Goal: Task Accomplishment & Management: Manage account settings

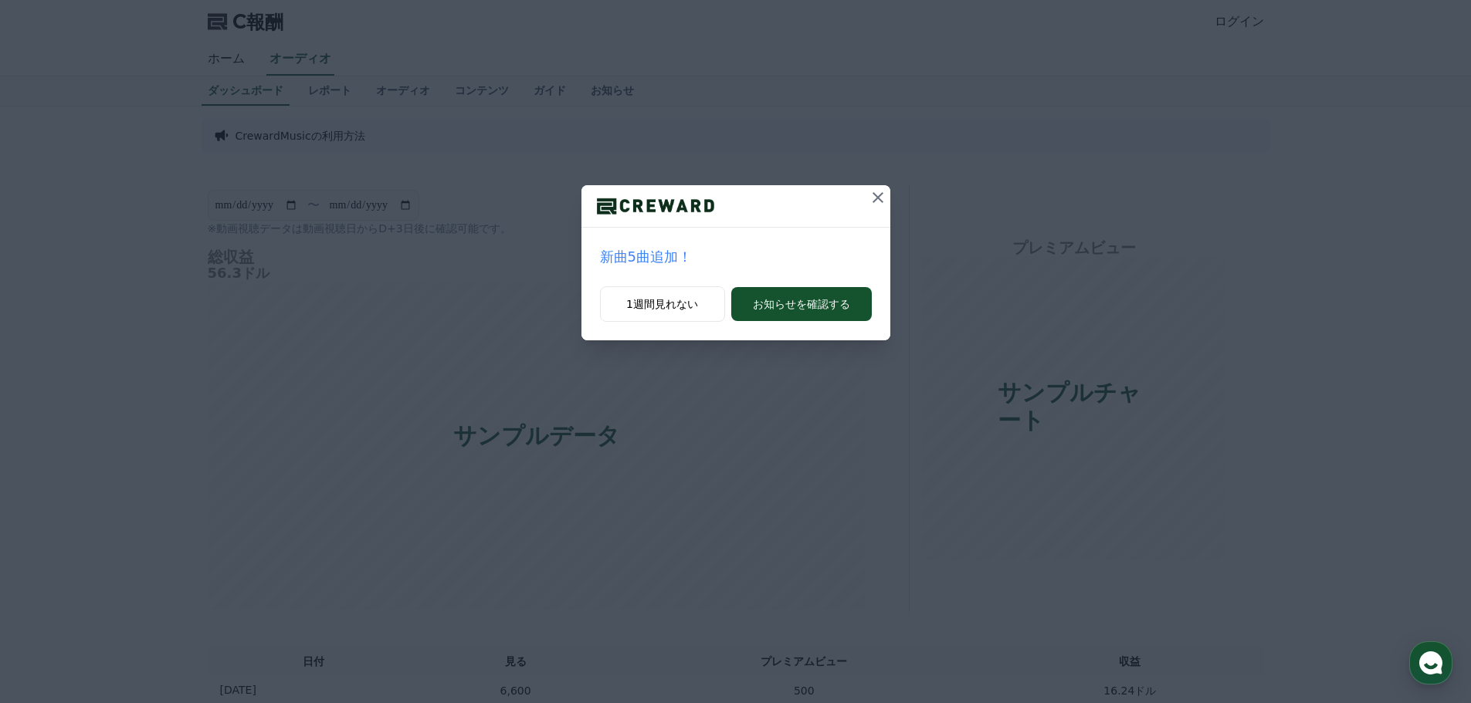
click at [882, 193] on icon at bounding box center [877, 197] width 11 height 11
click at [878, 193] on icon at bounding box center [878, 197] width 19 height 19
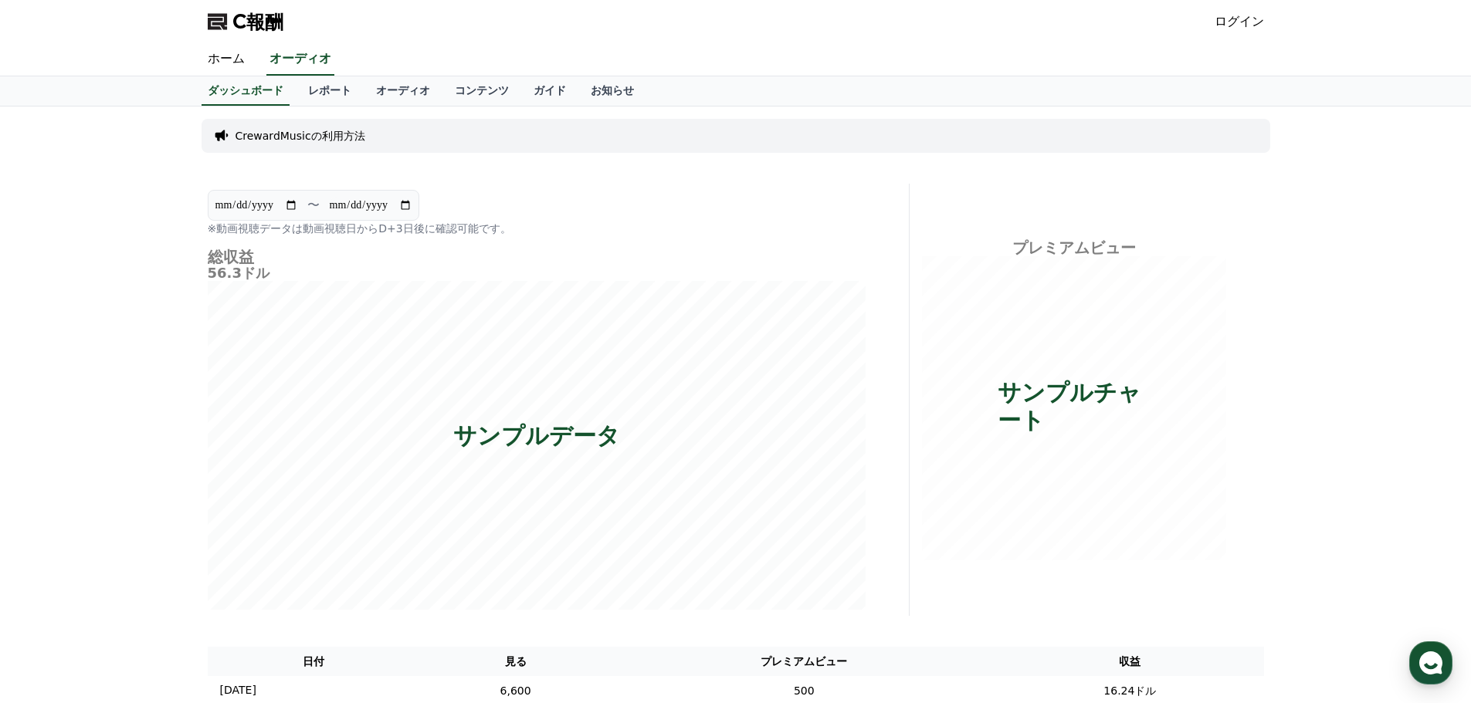
click at [1265, 29] on div "C報酬 ログイン" at bounding box center [735, 21] width 1081 height 43
click at [1244, 25] on font "ログイン" at bounding box center [1238, 21] width 49 height 15
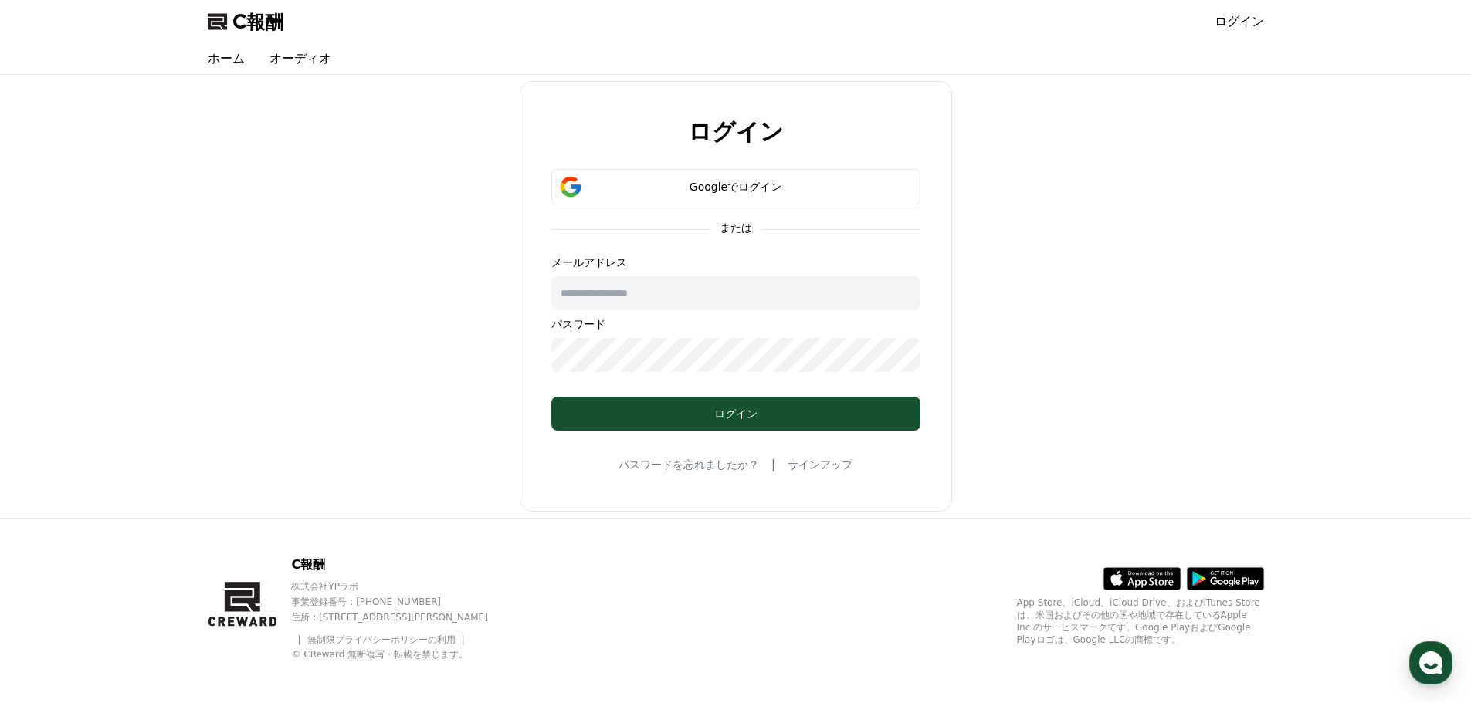
click at [754, 306] on input "text" at bounding box center [735, 293] width 369 height 34
drag, startPoint x: 967, startPoint y: 357, endPoint x: 809, endPoint y: 242, distance: 195.6
click at [962, 349] on div "ログイン Googleでログイン または メールアドレス パスワード ログイン パスワードを忘れましたか？ | サインアップ" at bounding box center [735, 296] width 1068 height 431
drag, startPoint x: 741, startPoint y: 291, endPoint x: 719, endPoint y: 320, distance: 36.3
click at [719, 320] on div "メールアドレス パスワード" at bounding box center [735, 313] width 369 height 117
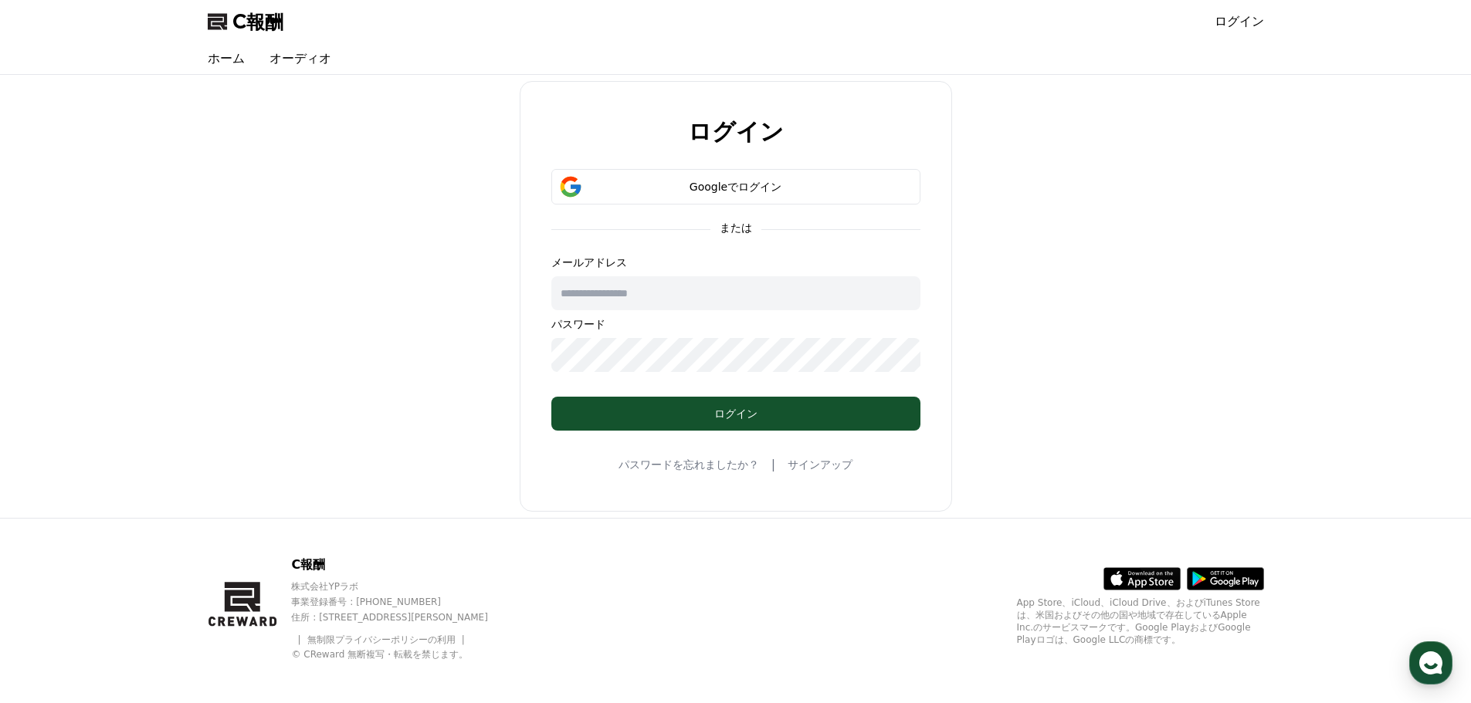
click at [643, 300] on input "text" at bounding box center [735, 293] width 369 height 34
drag, startPoint x: 953, startPoint y: 458, endPoint x: 852, endPoint y: 239, distance: 240.7
click at [954, 438] on div "ログイン Googleでログイン または メールアドレス パスワード ログイン パスワードを忘れましたか？ | サインアップ" at bounding box center [735, 296] width 1068 height 431
click at [804, 171] on button "Googleでログイン" at bounding box center [735, 187] width 369 height 36
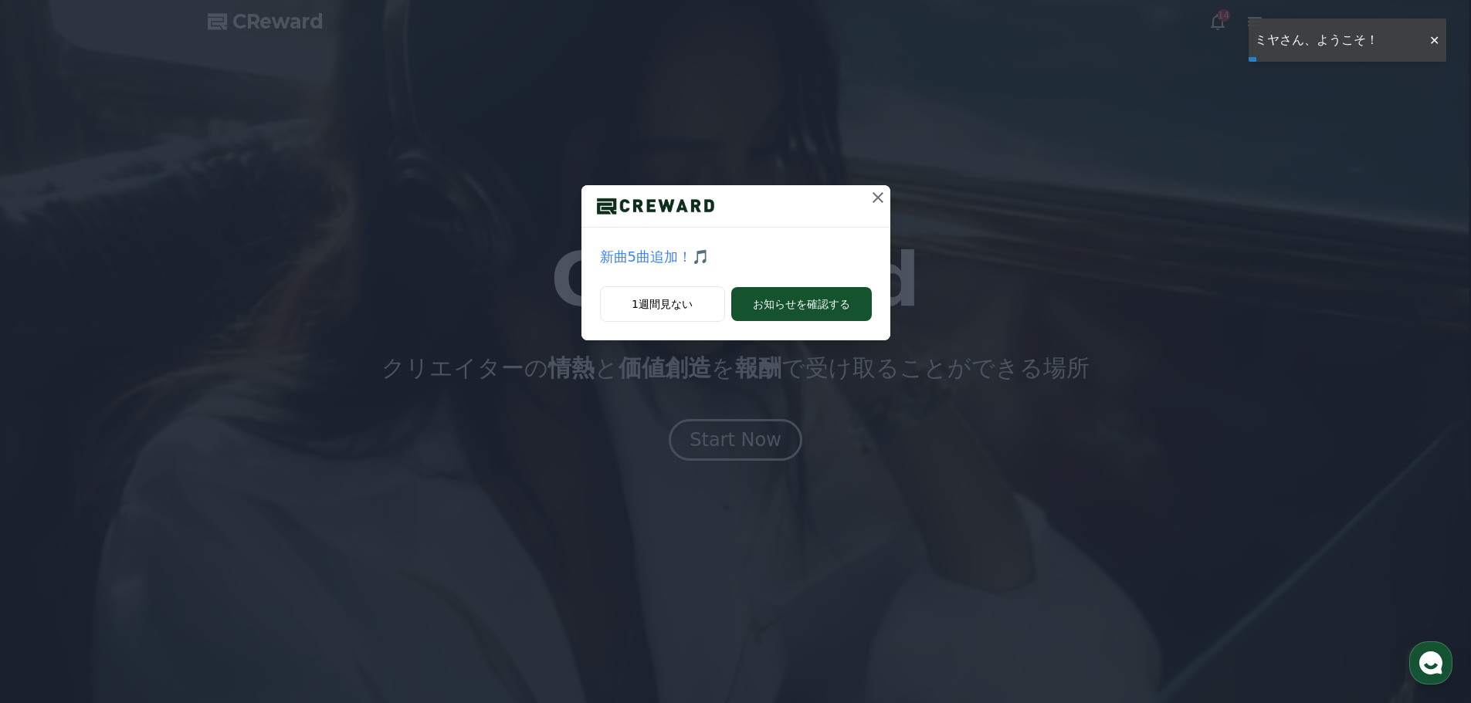
drag, startPoint x: 870, startPoint y: 195, endPoint x: 921, endPoint y: 168, distance: 58.0
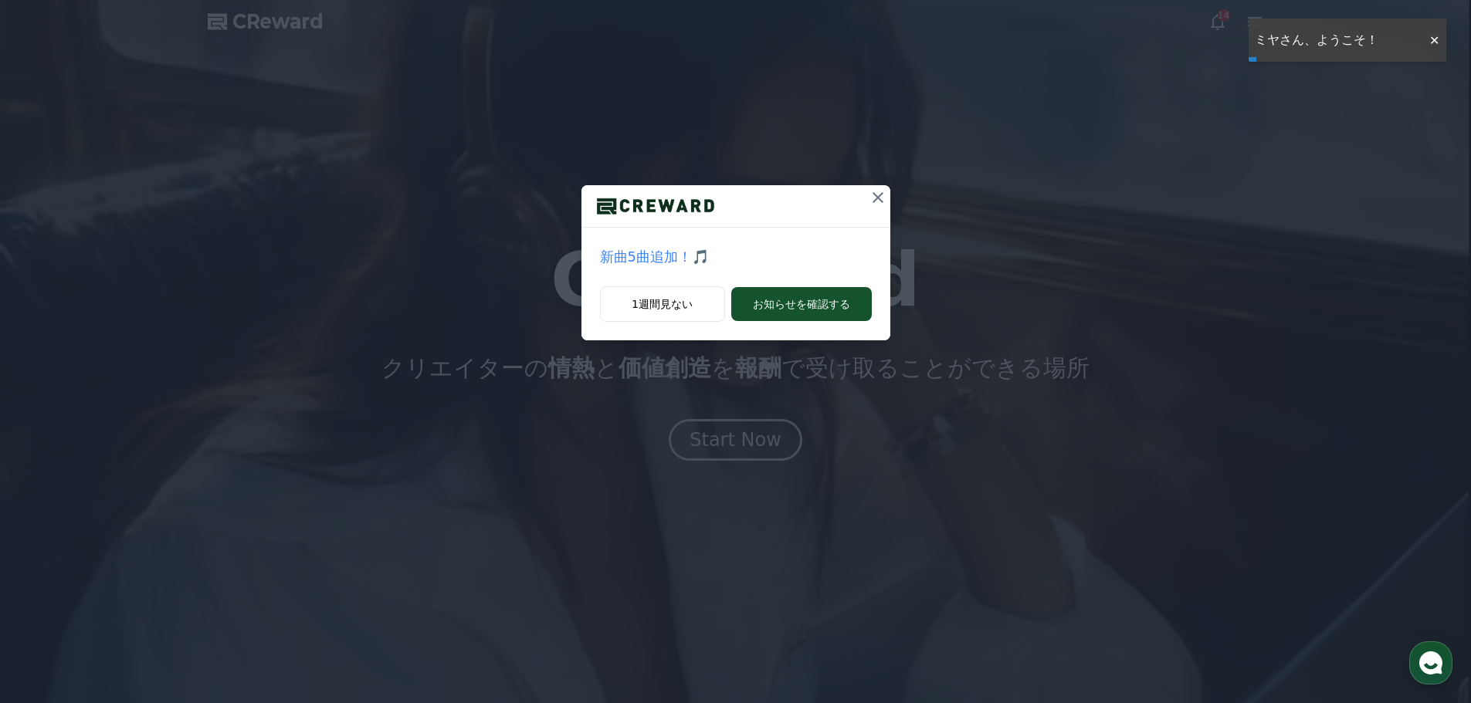
click at [870, 195] on icon at bounding box center [878, 197] width 19 height 19
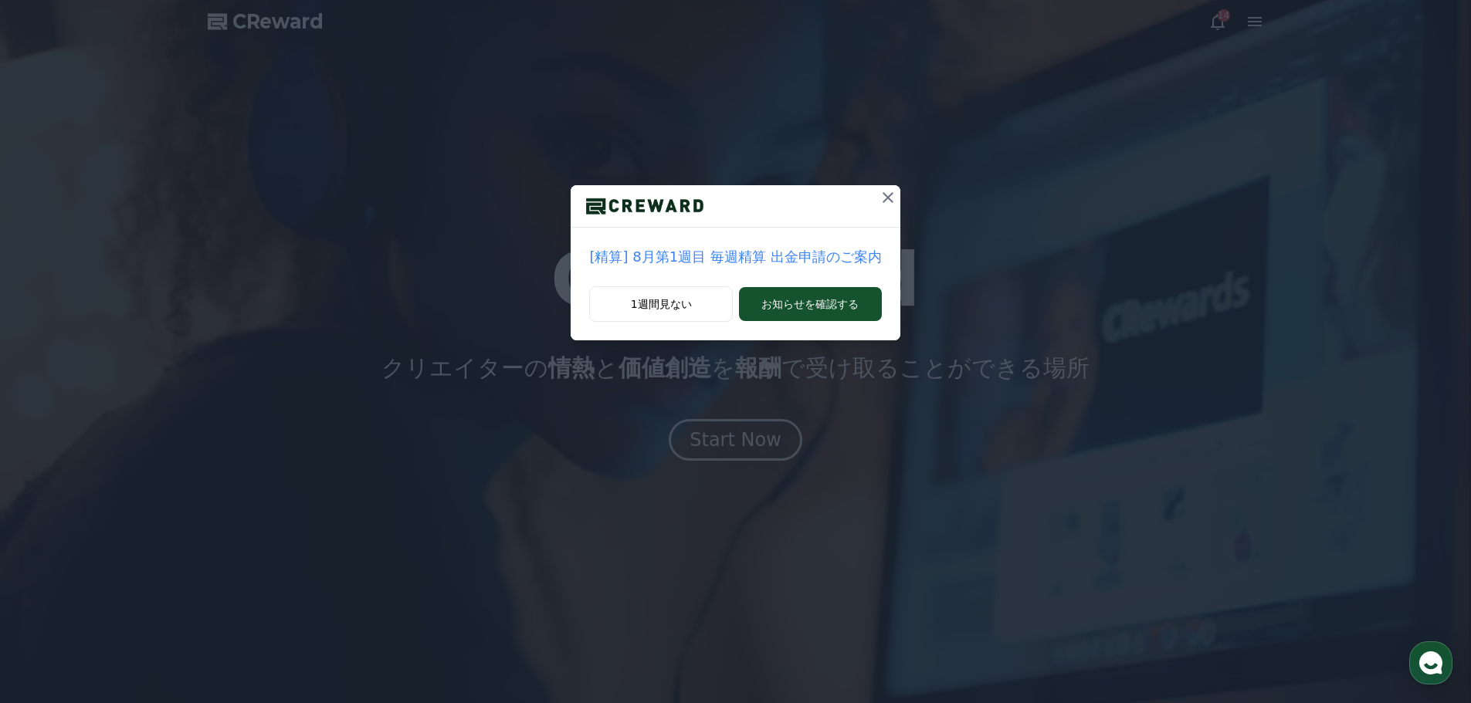
click at [1204, 30] on div "[精算] 8月第1週目 毎週精算 出金申請のご案内 1週間見ない お知らせを確認する" at bounding box center [735, 182] width 1471 height 365
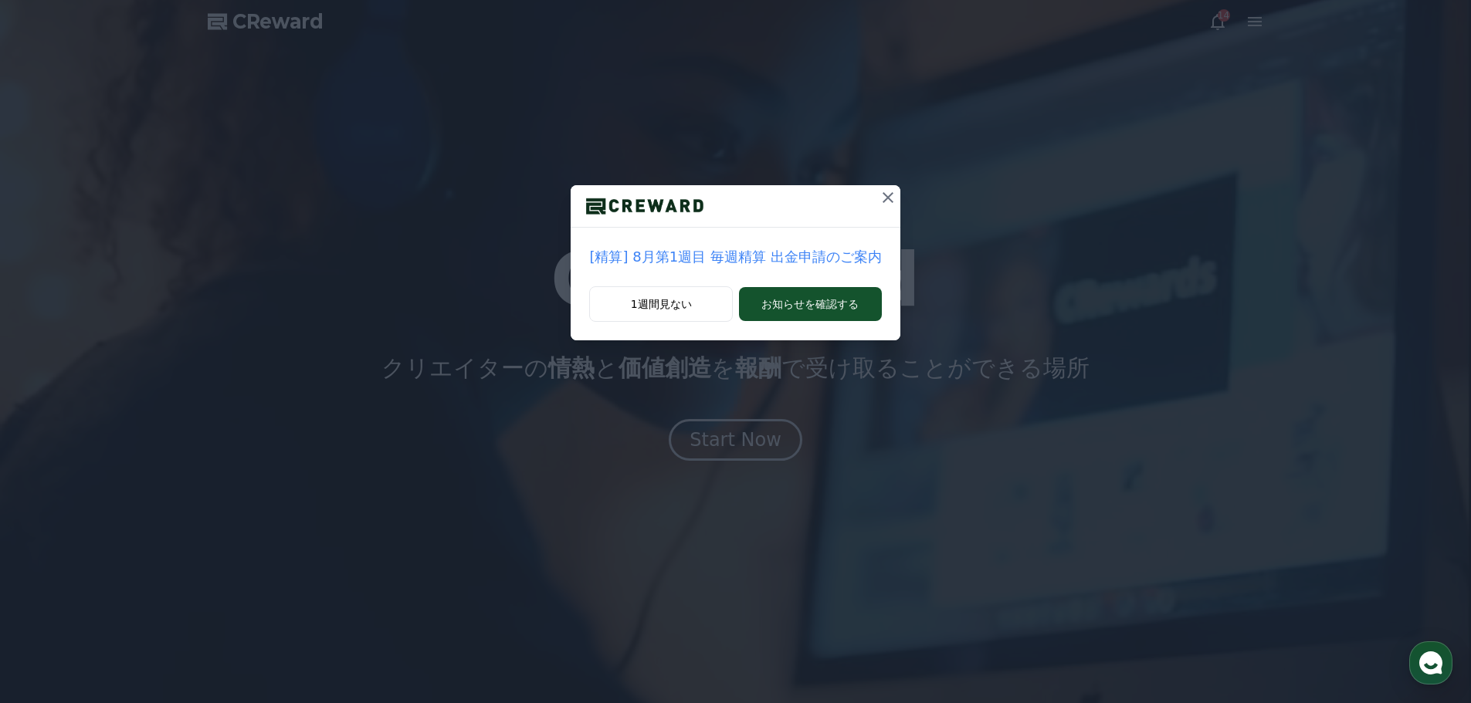
click at [893, 196] on div "[精算] 8月第1週目 毎週精算 出金申請のご案内 1週間見ない お知らせを確認する" at bounding box center [735, 182] width 1471 height 365
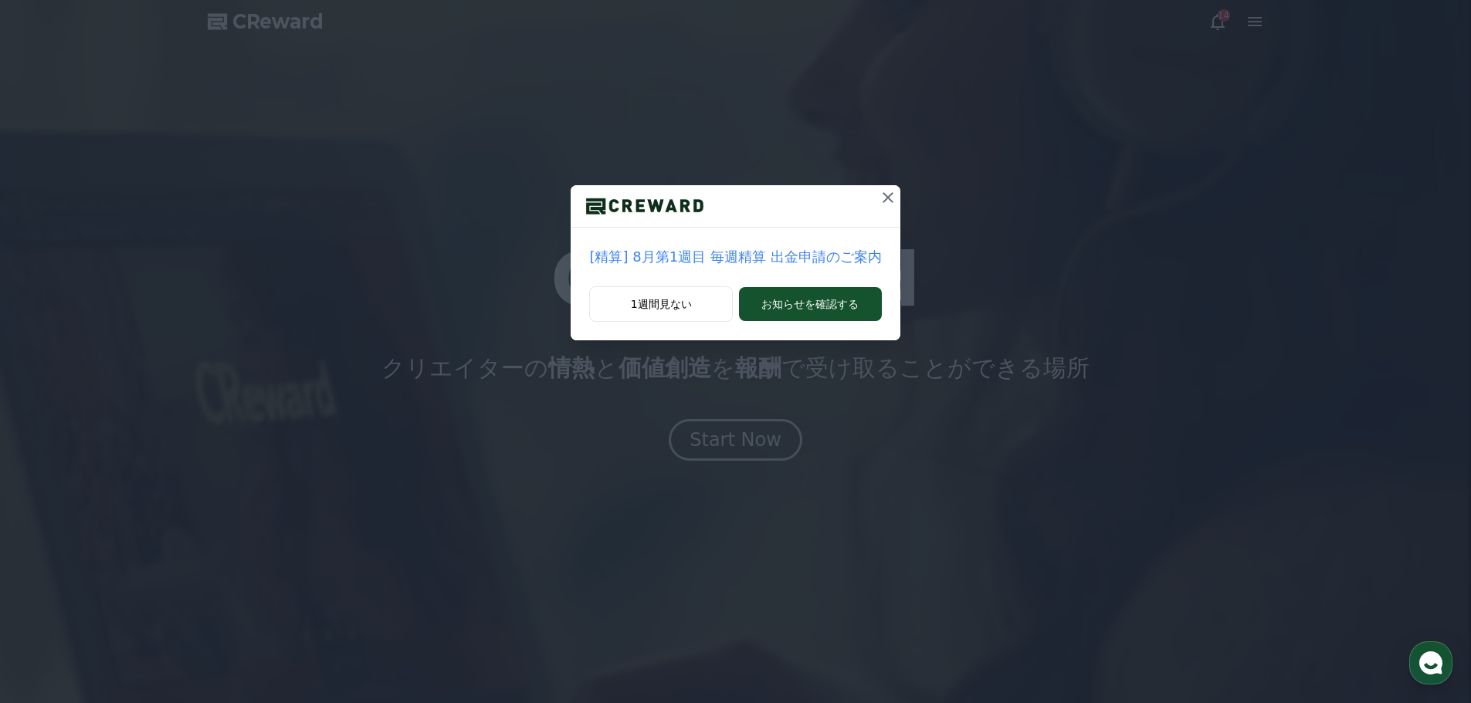
click at [883, 199] on icon at bounding box center [887, 197] width 11 height 11
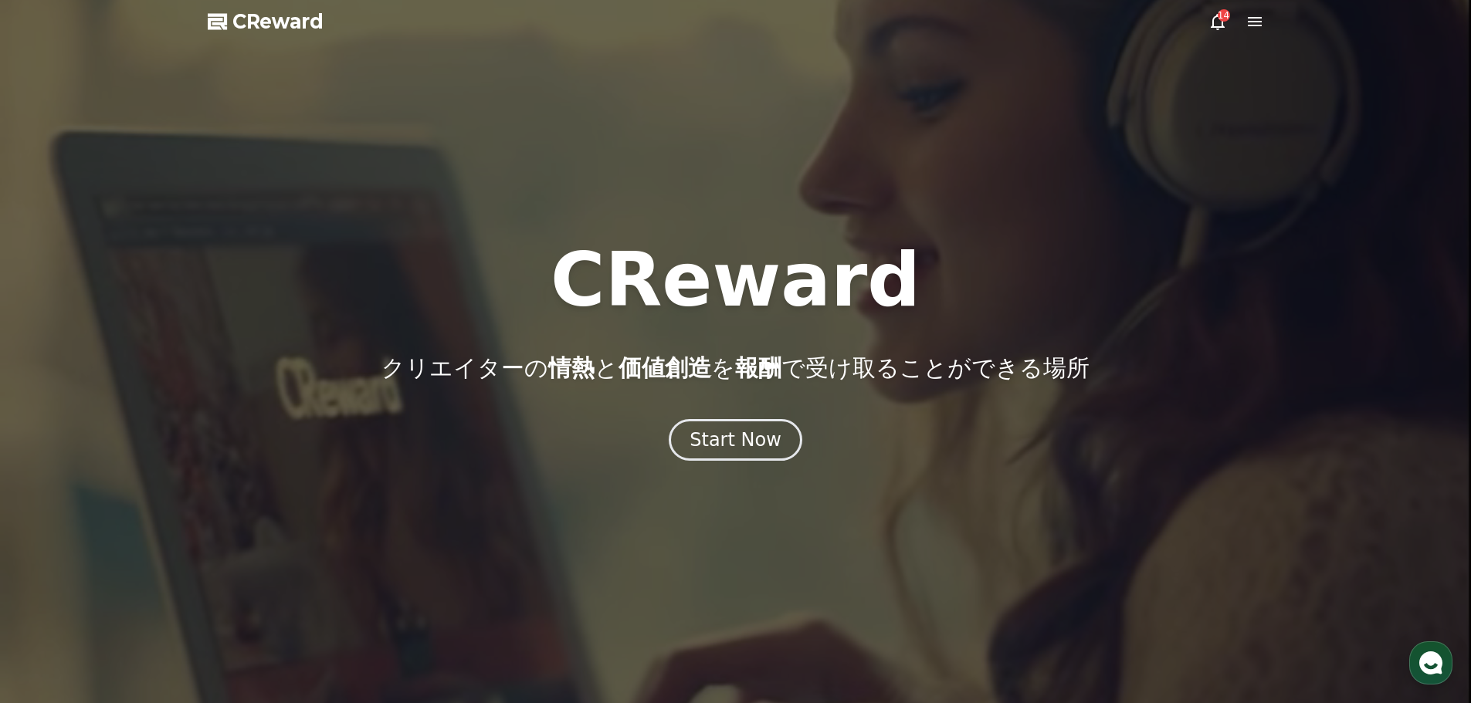
click at [1221, 23] on icon at bounding box center [1218, 22] width 14 height 16
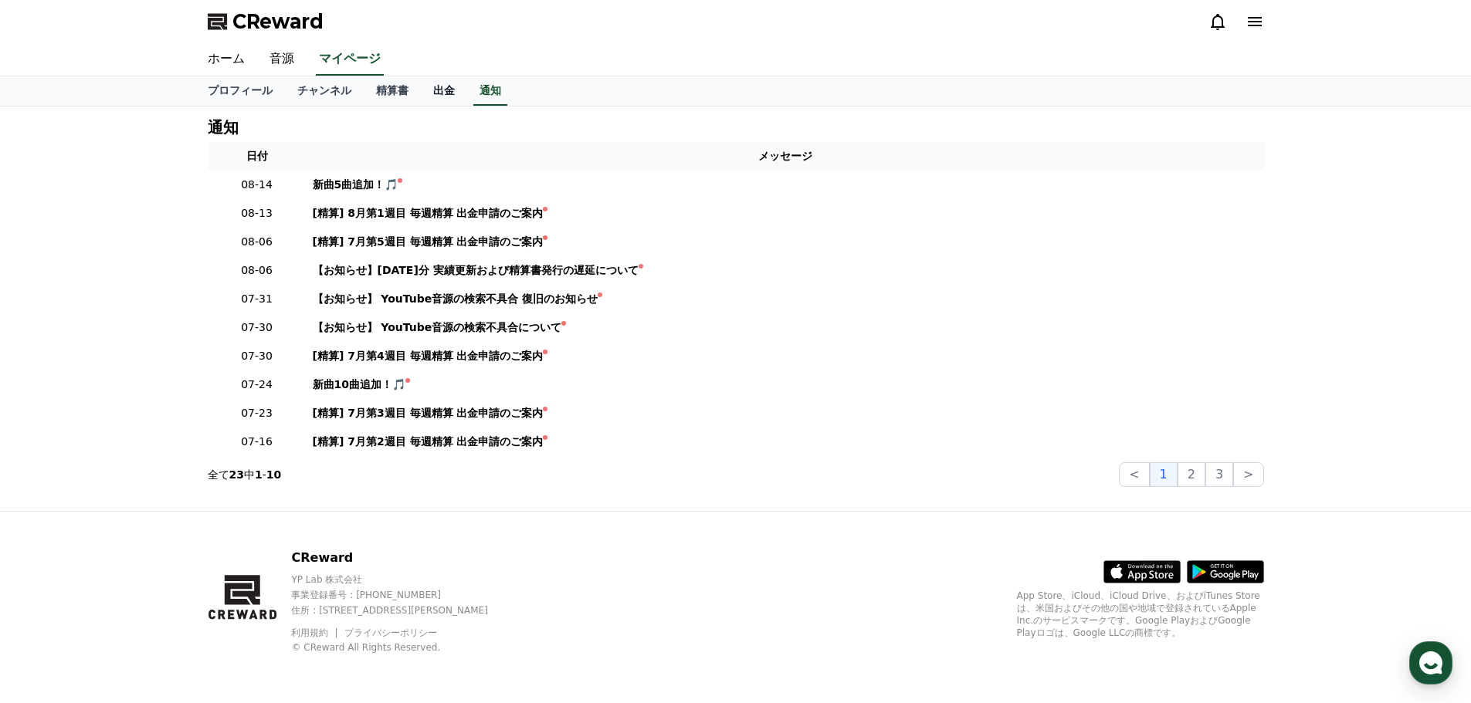
click at [421, 83] on link "出金" at bounding box center [444, 90] width 46 height 29
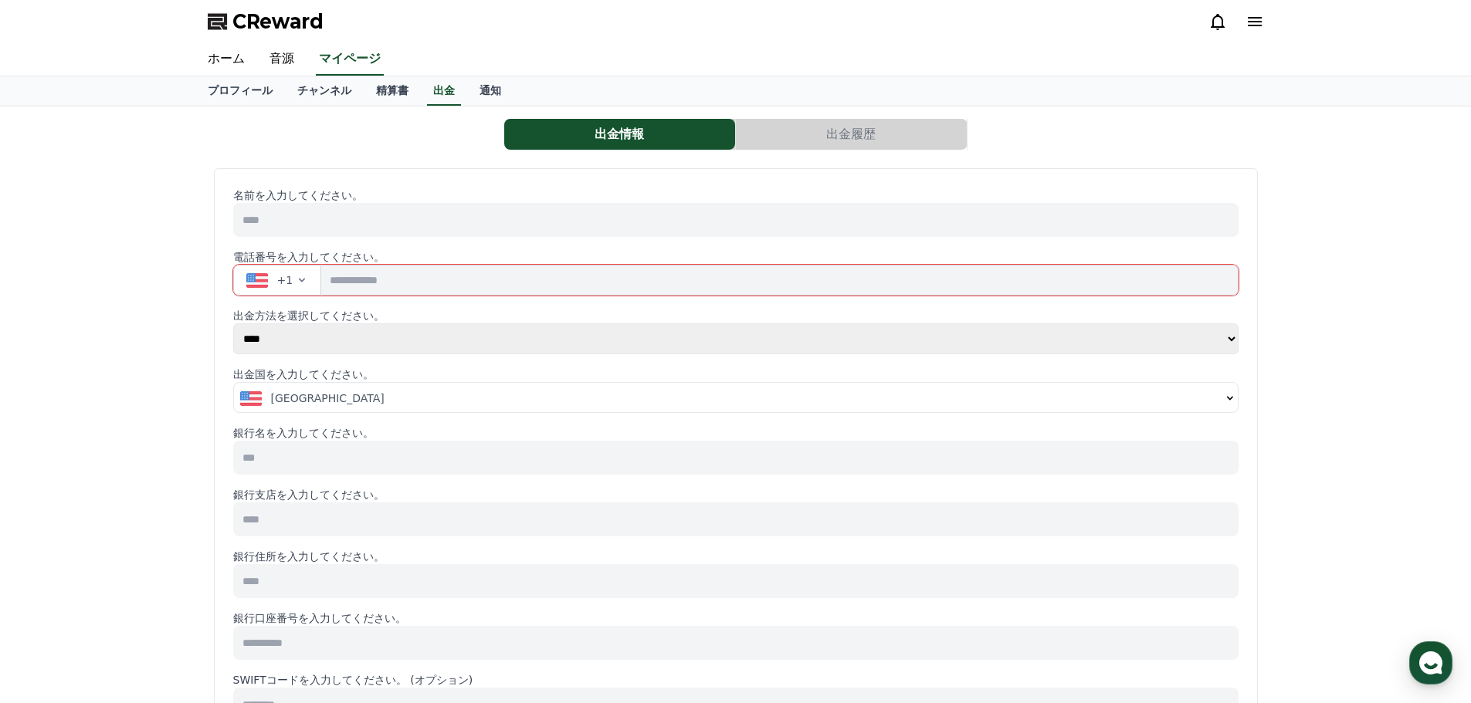
click at [351, 106] on div "プロフィール チャンネル 精算書 出金 通知" at bounding box center [735, 91] width 1471 height 30
click at [372, 87] on link "精算書" at bounding box center [392, 90] width 57 height 29
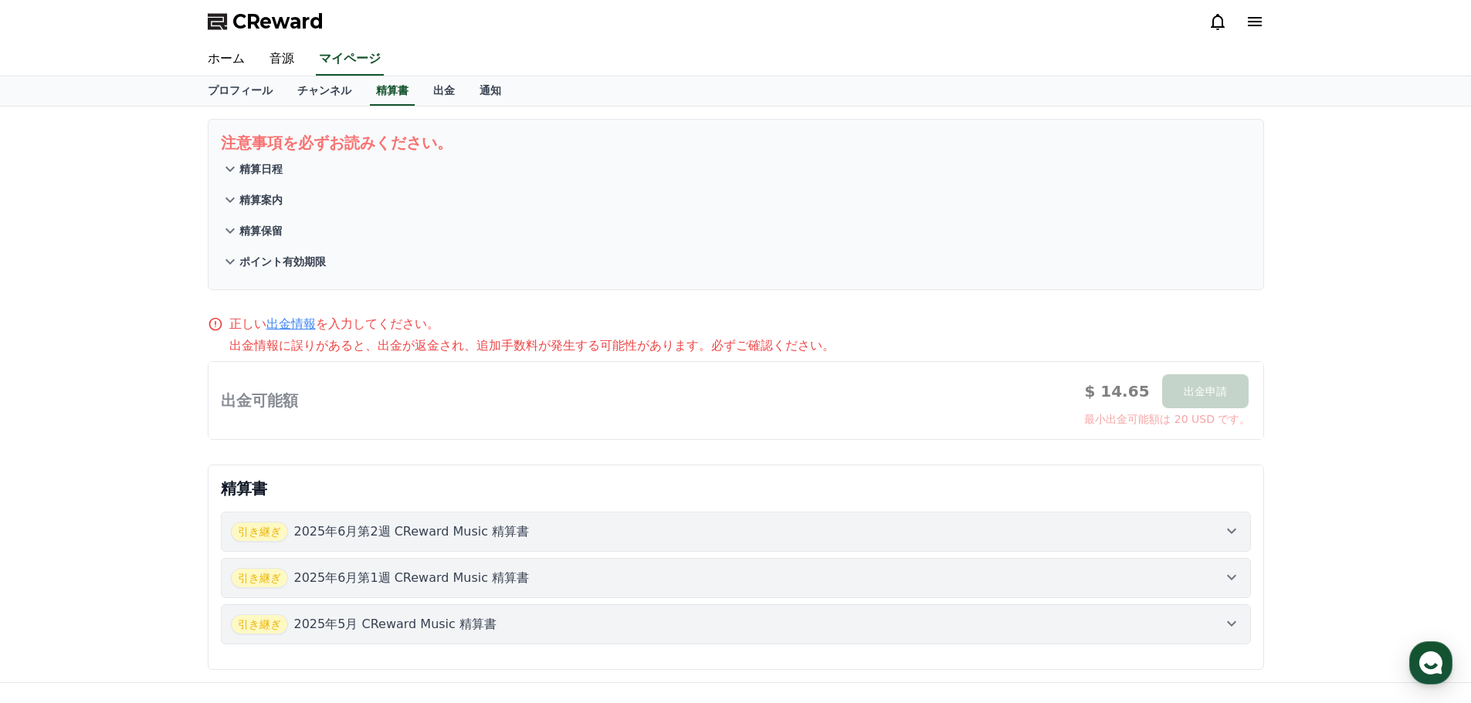
click at [415, 510] on div "引き継ぎ 2025年6月第2週 CReward Music 精算書 引き継ぎ 2025年6月第1週 CReward Music 精算書 引き継ぎ 2025年5…" at bounding box center [736, 577] width 1030 height 157
click at [421, 524] on p "2025年6月第2週 CReward Music 精算書" at bounding box center [411, 532] width 235 height 19
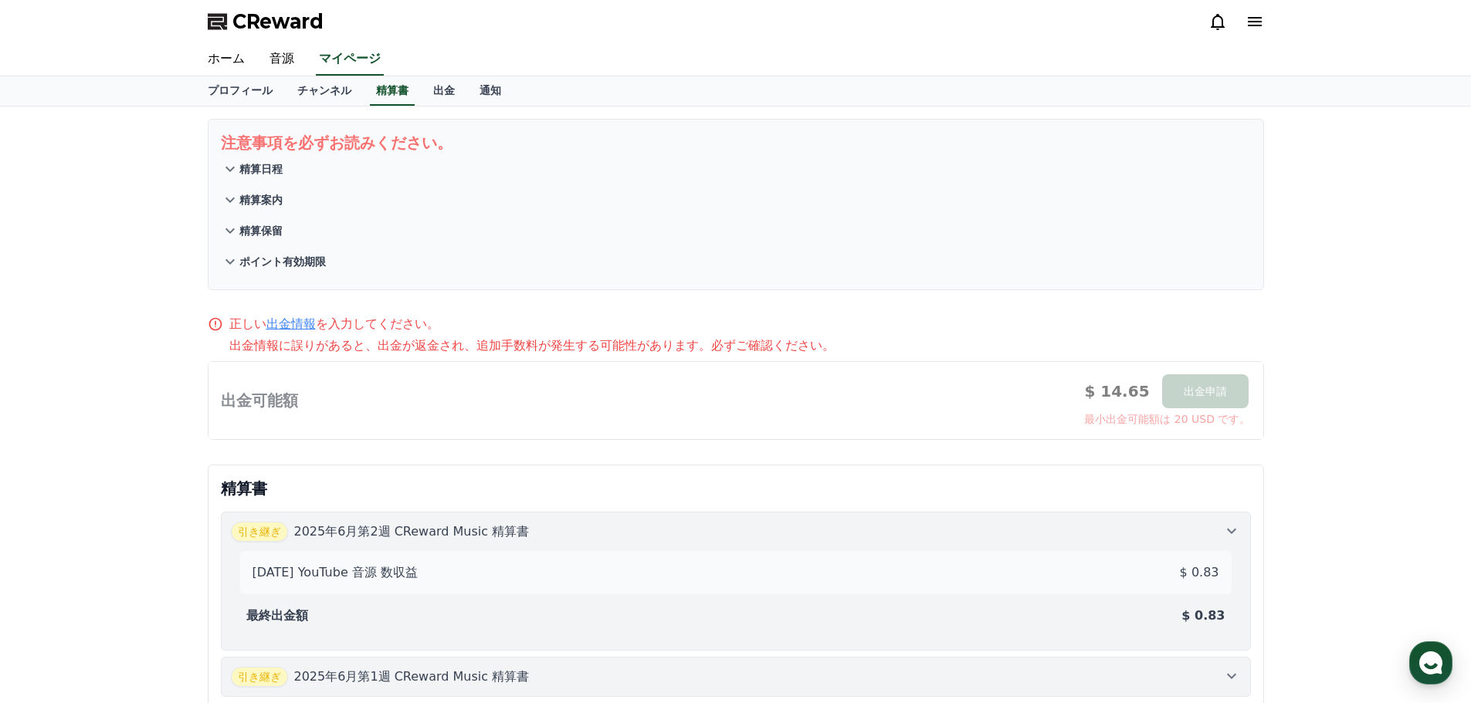
scroll to position [232, 0]
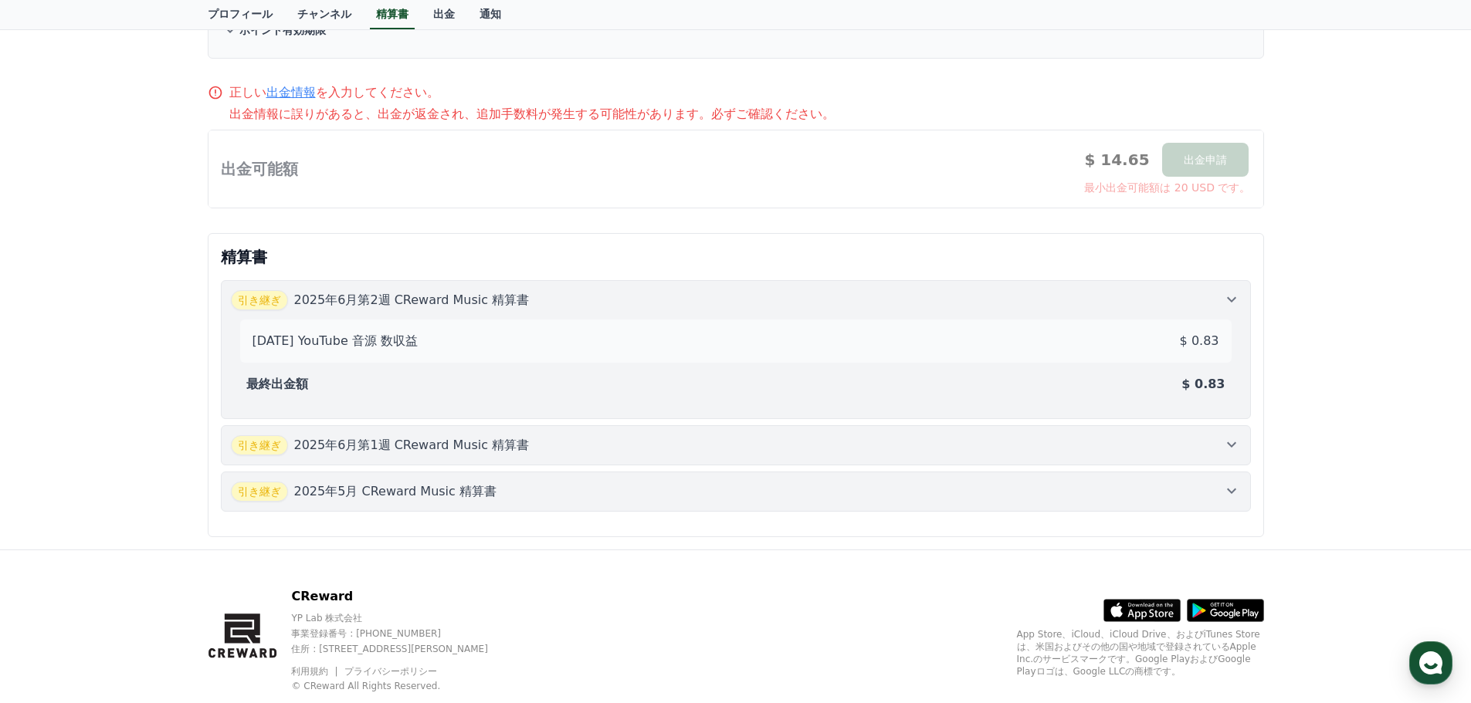
click at [479, 302] on p "2025年6月第2週 CReward Music 精算書" at bounding box center [411, 300] width 235 height 19
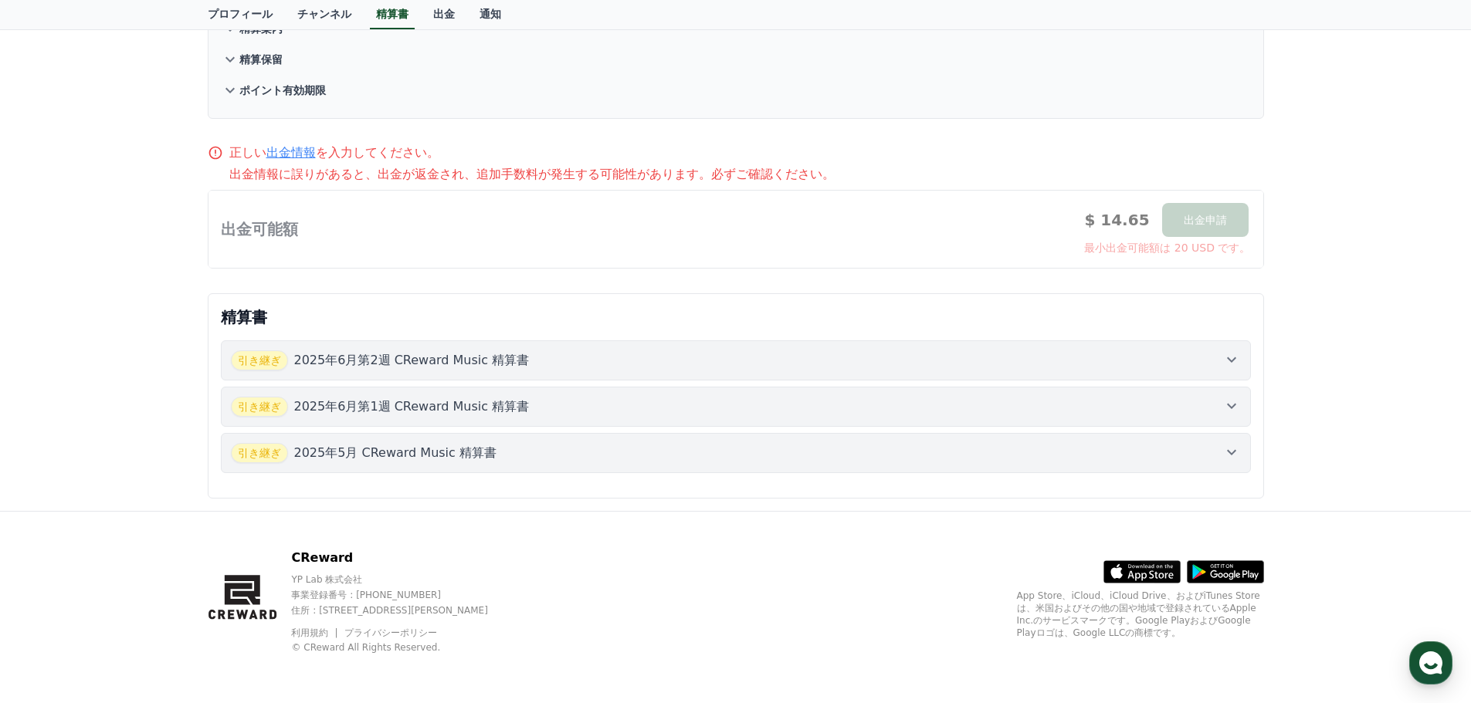
scroll to position [171, 0]
drag, startPoint x: 454, startPoint y: 418, endPoint x: 454, endPoint y: 407, distance: 10.8
click at [454, 413] on button "引き継ぎ 2025年6月第1週 CReward Music 精算書" at bounding box center [736, 407] width 1030 height 40
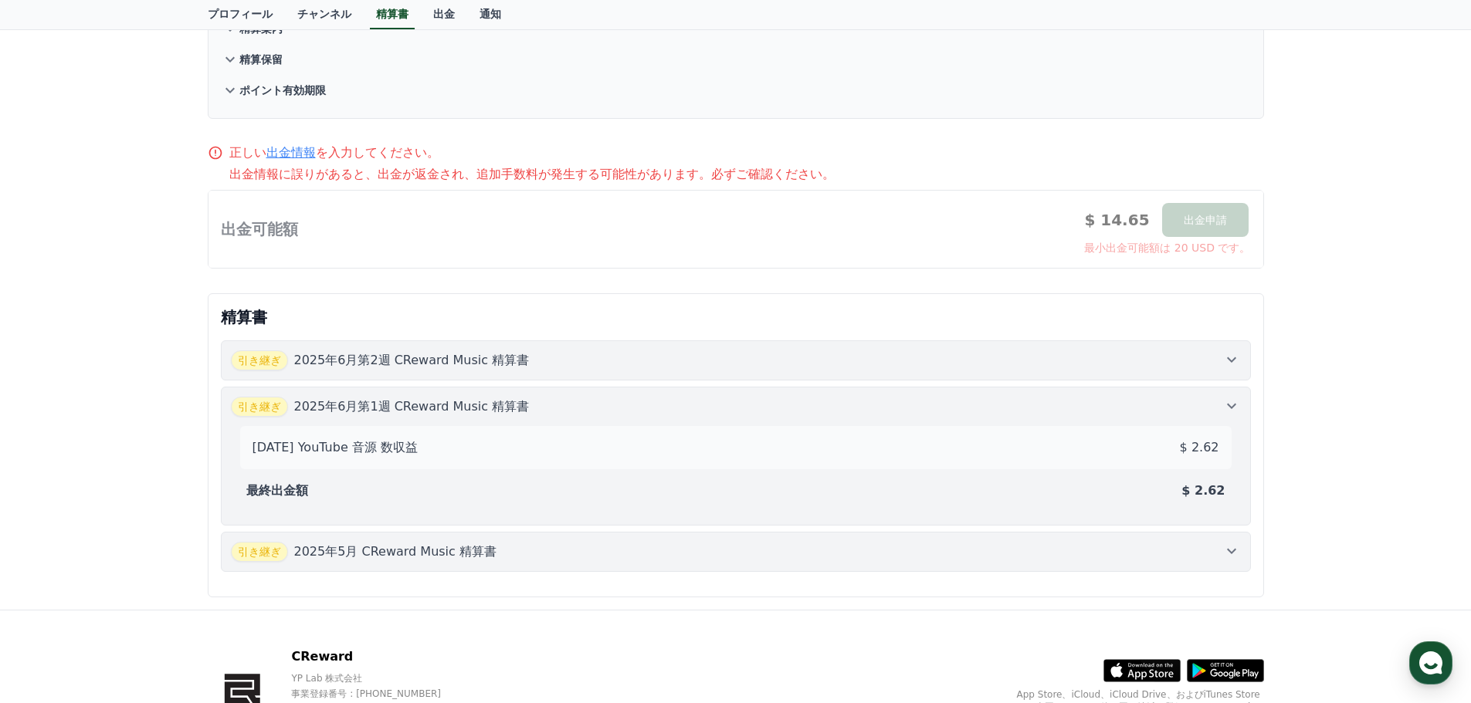
click at [464, 408] on p "2025年6月第1週 CReward Music 精算書" at bounding box center [411, 407] width 235 height 19
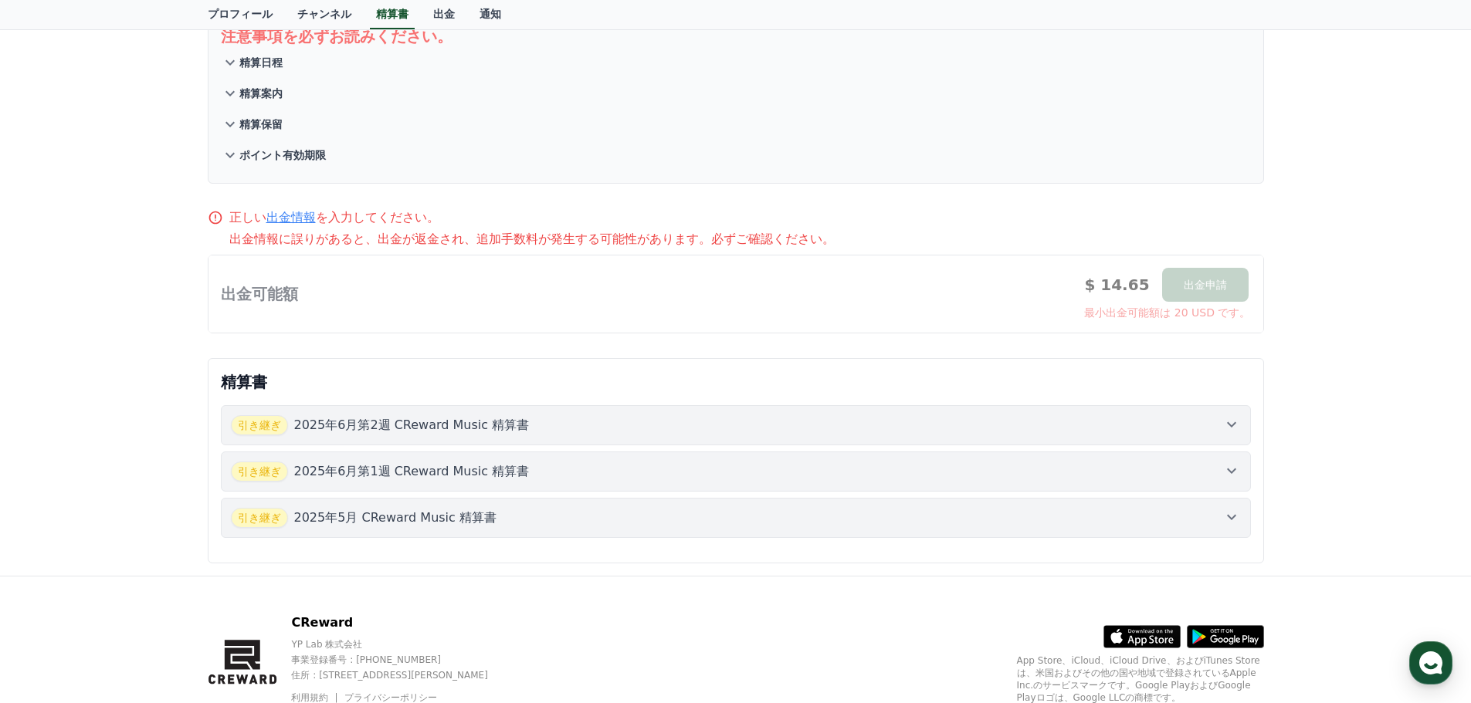
scroll to position [17, 0]
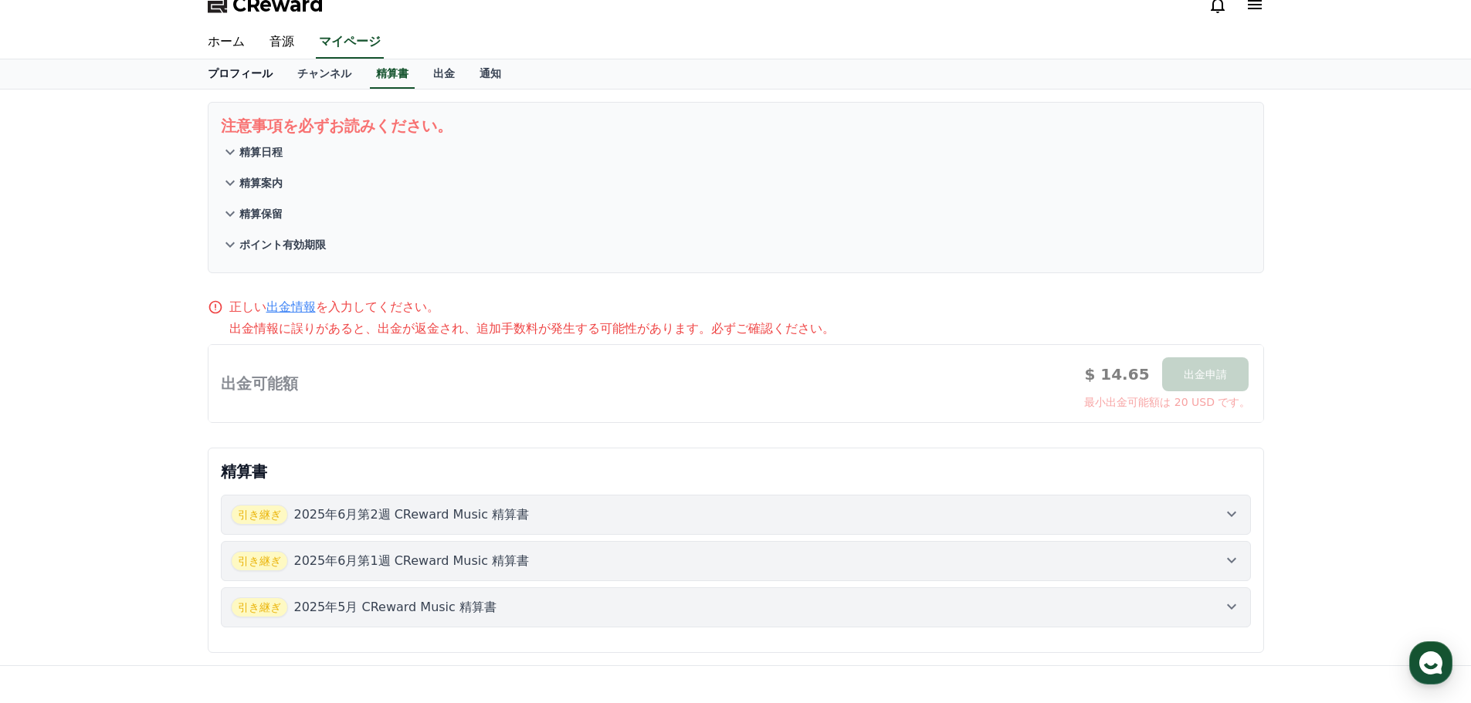
click at [216, 78] on link "プロフィール" at bounding box center [240, 73] width 90 height 29
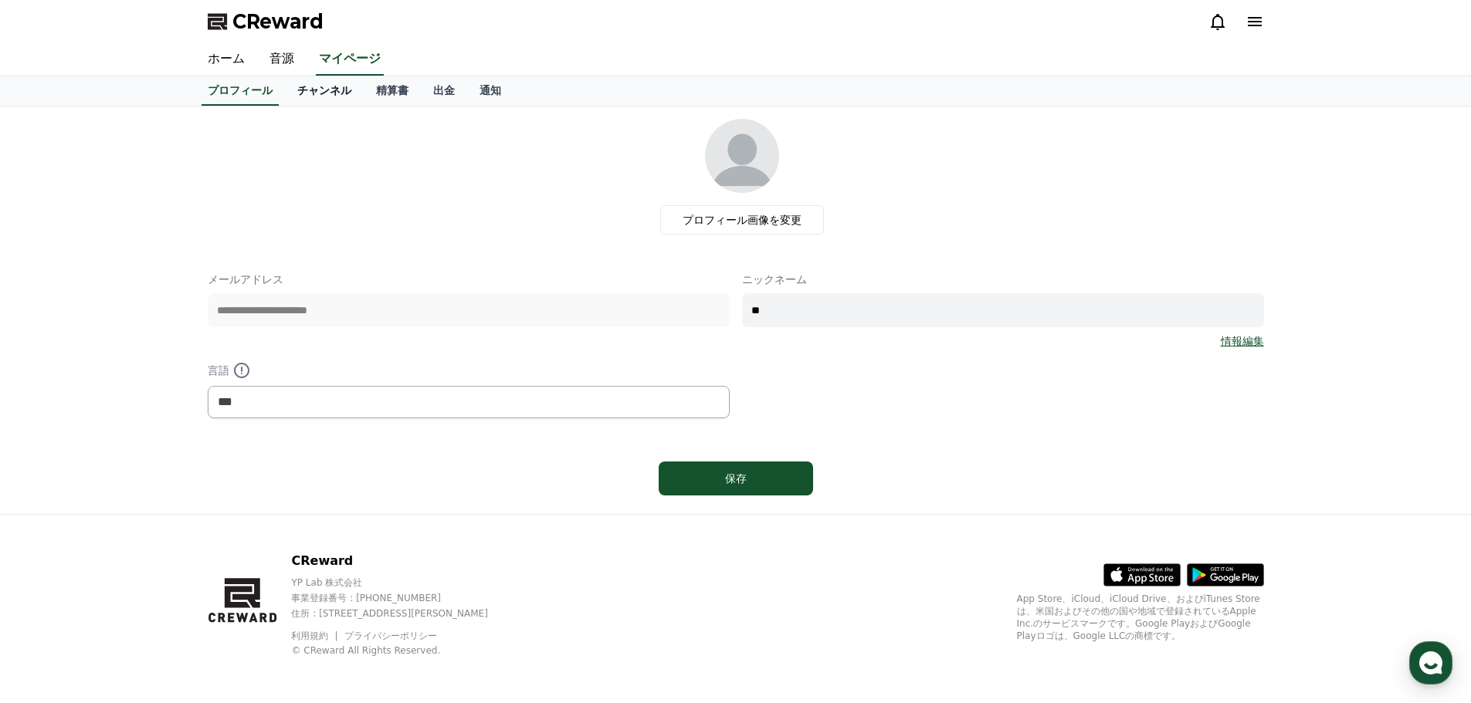
click at [285, 98] on link "チャンネル" at bounding box center [324, 90] width 79 height 29
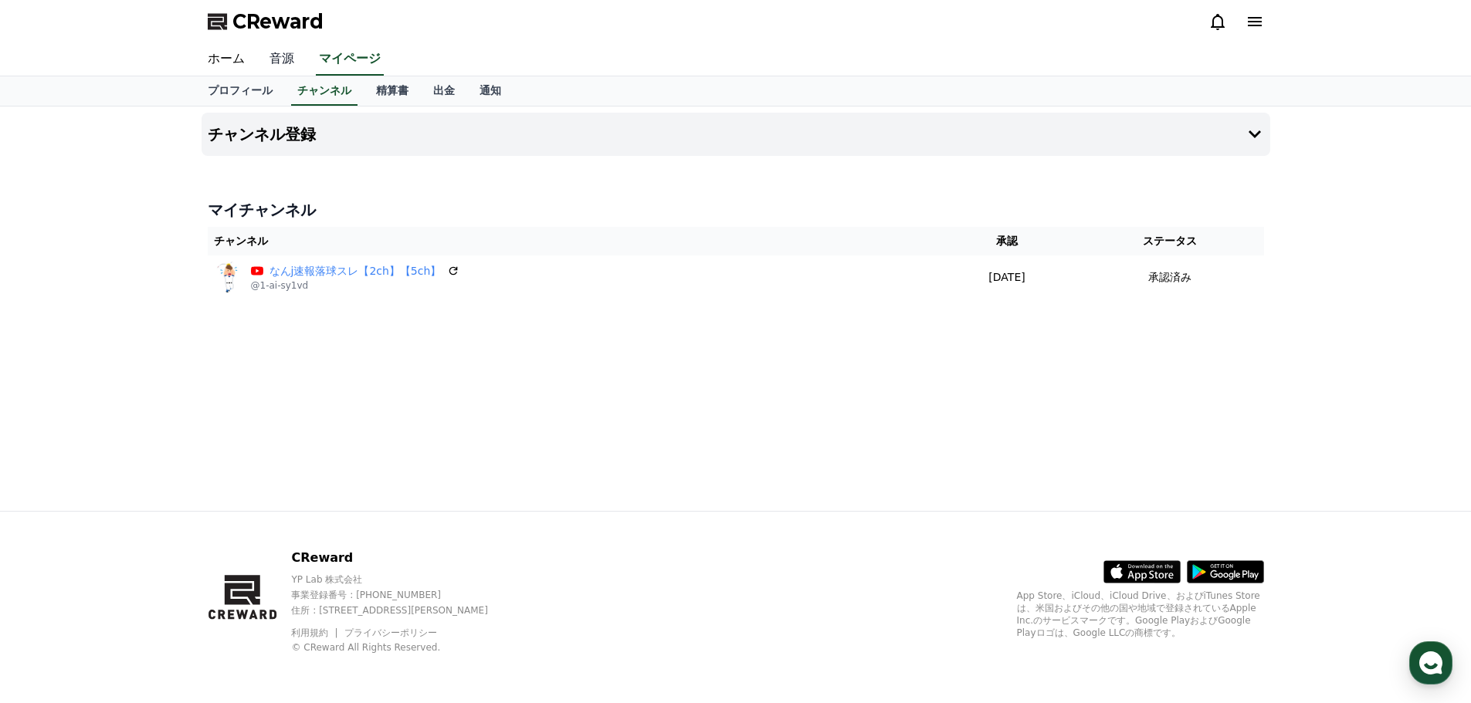
drag, startPoint x: 276, startPoint y: 59, endPoint x: 265, endPoint y: 64, distance: 12.1
click at [276, 59] on link "音源" at bounding box center [281, 59] width 49 height 32
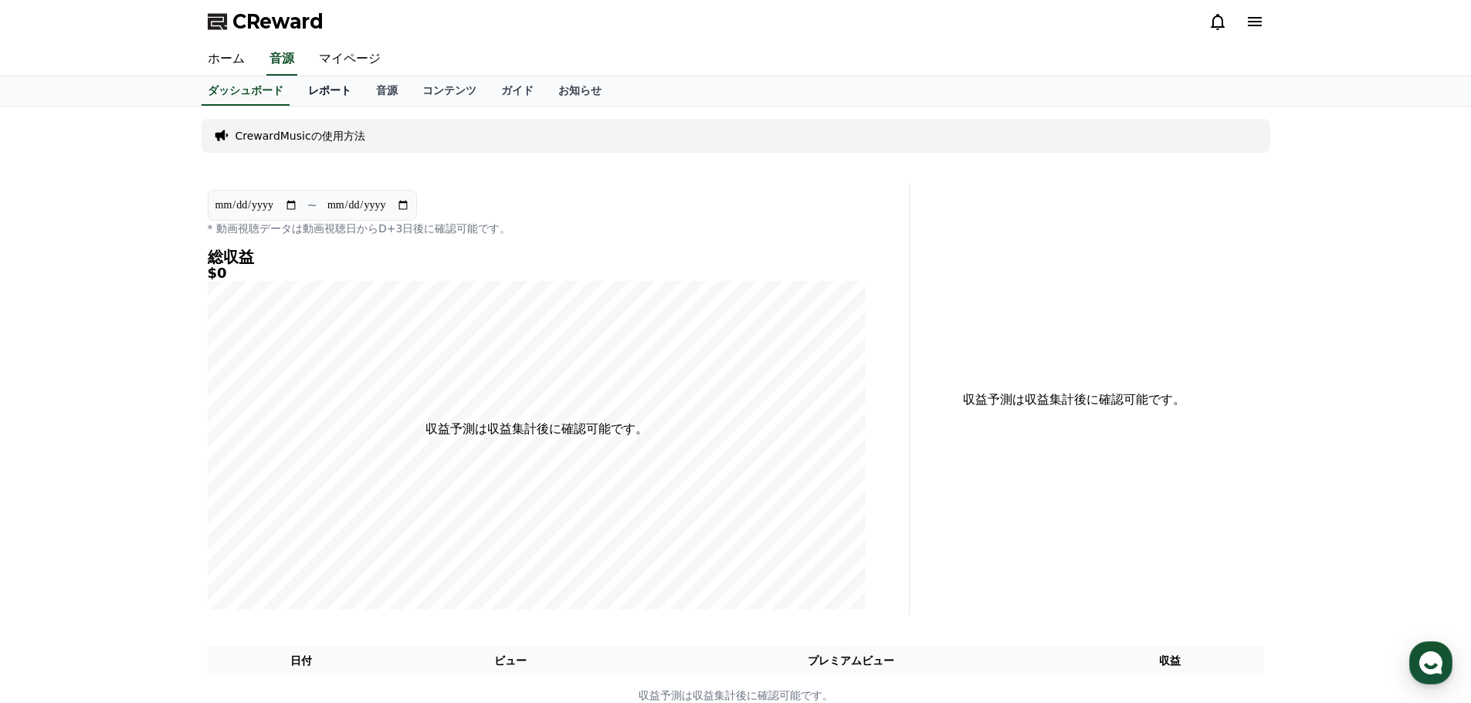
click at [304, 93] on link "レポート" at bounding box center [330, 90] width 68 height 29
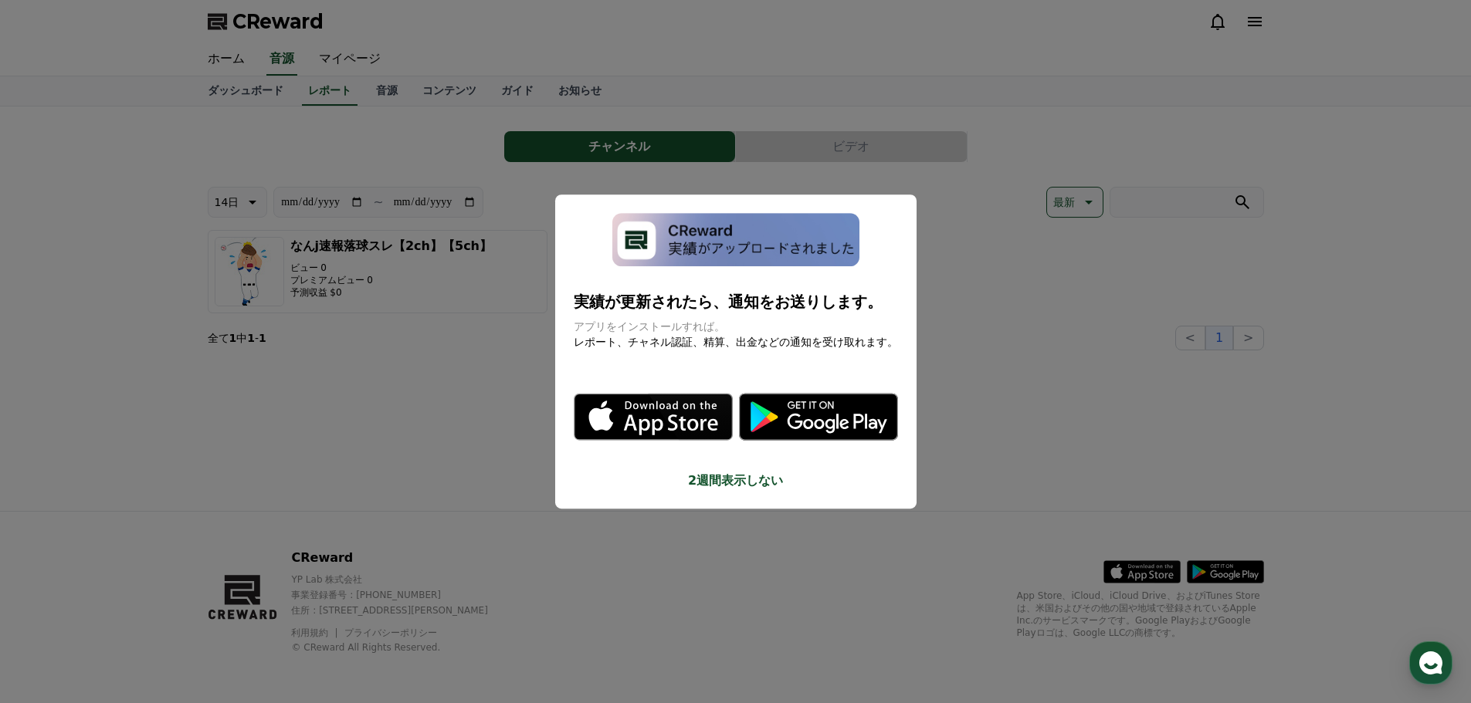
click at [950, 258] on button "close modal" at bounding box center [735, 351] width 1471 height 703
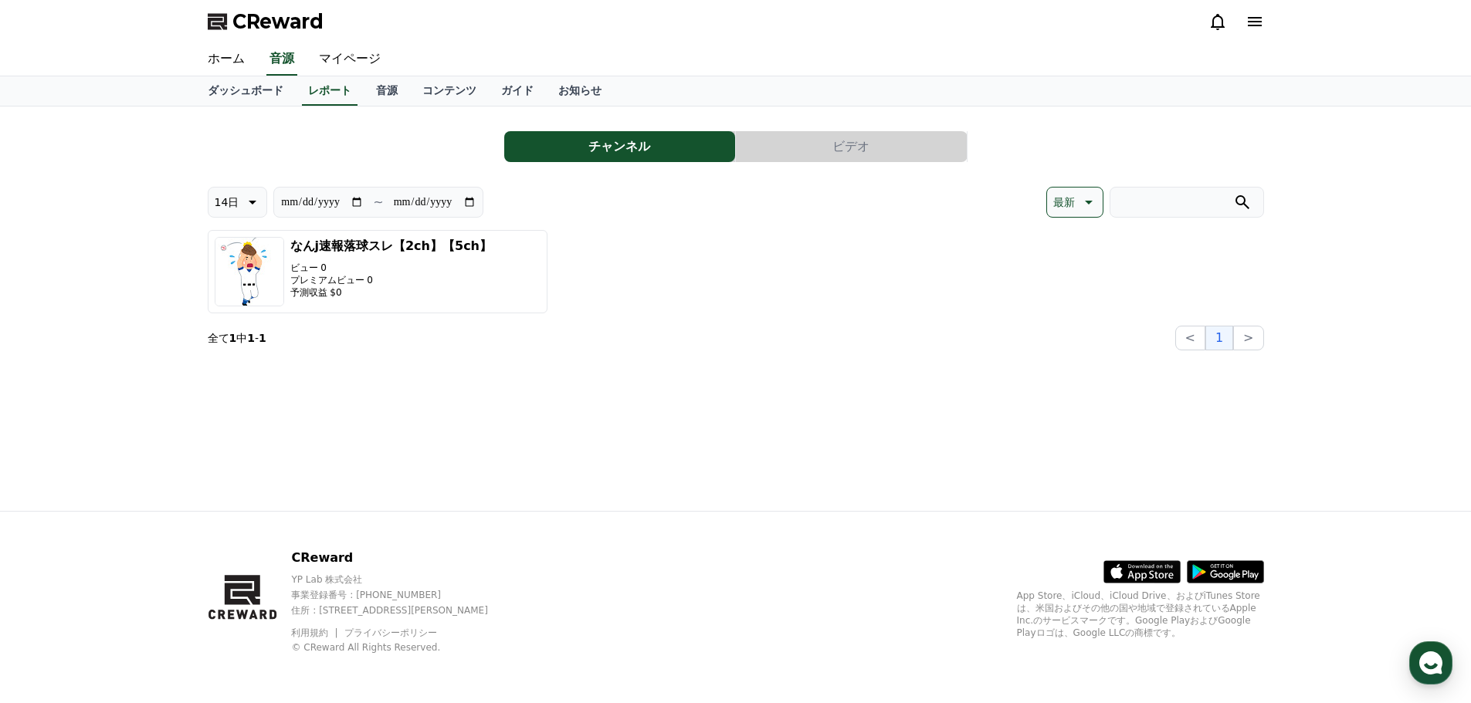
click at [247, 196] on icon at bounding box center [251, 202] width 19 height 19
drag, startPoint x: 233, startPoint y: 408, endPoint x: 240, endPoint y: 390, distance: 19.8
click at [233, 401] on button "90日" at bounding box center [226, 402] width 37 height 34
type input "**********"
